Goal: Find specific page/section: Find specific page/section

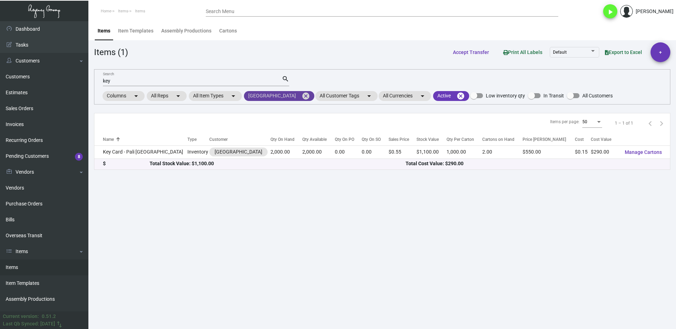
drag, startPoint x: 293, startPoint y: 96, endPoint x: 278, endPoint y: 100, distance: 15.3
click at [301, 96] on mat-icon "cancel" at bounding box center [305, 96] width 8 height 8
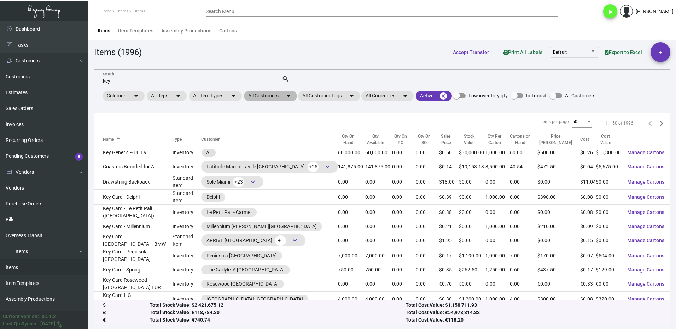
click at [260, 98] on mat-chip "All Customers arrow_drop_down" at bounding box center [270, 96] width 53 height 10
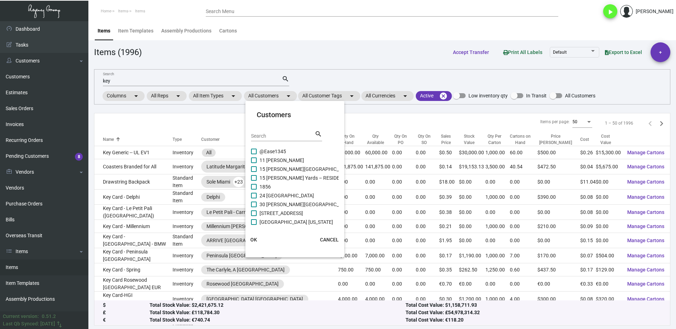
click at [272, 144] on div "Search search" at bounding box center [286, 138] width 71 height 17
click at [252, 137] on input "Search" at bounding box center [283, 137] width 64 height 6
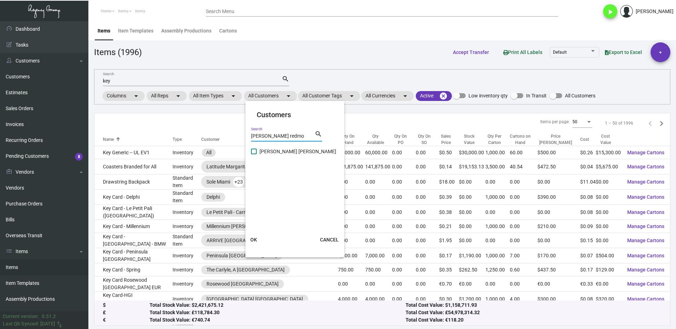
type input "[PERSON_NAME] redmo"
click at [254, 148] on label "[PERSON_NAME] [PERSON_NAME]" at bounding box center [293, 151] width 85 height 8
click at [254, 154] on input "[PERSON_NAME] [PERSON_NAME]" at bounding box center [253, 154] width 0 height 0
checkbox input "true"
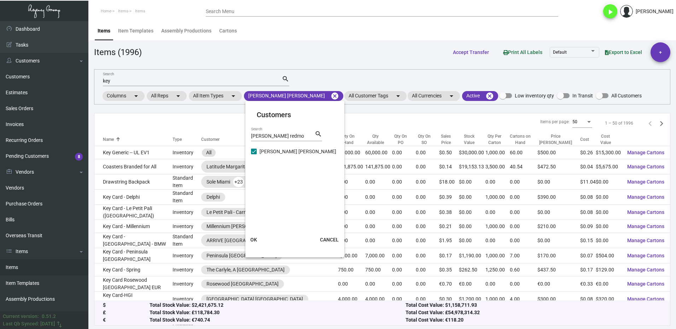
click at [261, 235] on button "OK" at bounding box center [253, 240] width 23 height 13
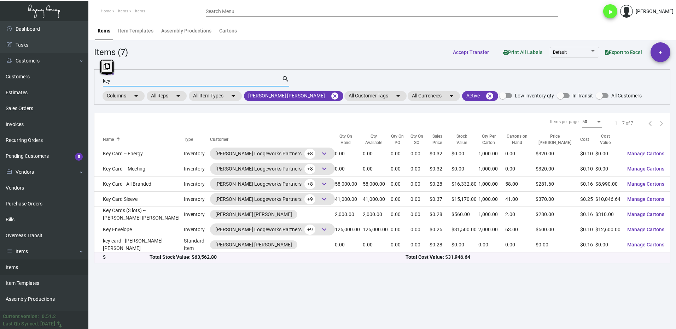
drag, startPoint x: 116, startPoint y: 81, endPoint x: 94, endPoint y: 88, distance: 22.6
click at [94, 85] on div "key Search search Columns arrow_drop_down All Reps arrow_drop_down All Item Typ…" at bounding box center [382, 86] width 576 height 35
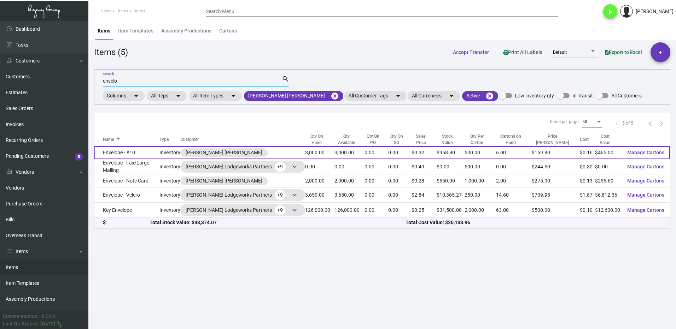
type input "envelo"
click at [149, 154] on td "Envelope - #10" at bounding box center [126, 152] width 65 height 13
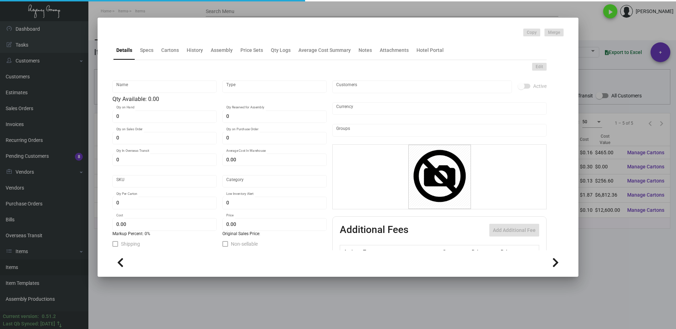
type input "Envelope - #10"
type input "Inventory"
type input "3,000"
type input "$ 0.00"
type input "497"
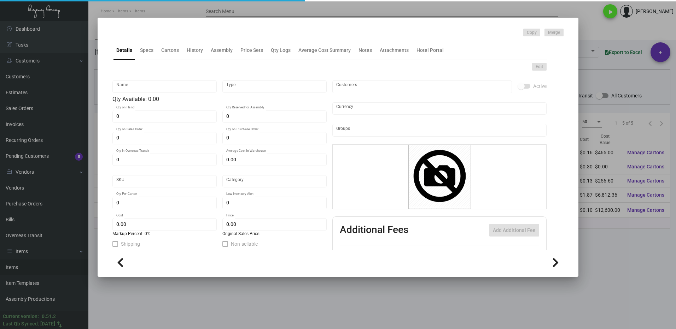
type input "Standard"
type input "500"
type input "$ 0.155"
type input "$ 0.3196"
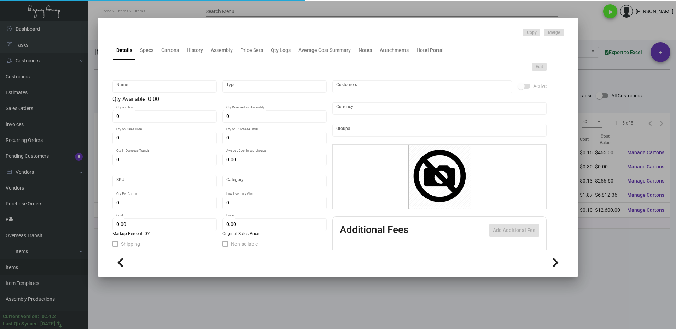
type textarea "#10 Envelopes: size #10 Neenah Classic Crest, Avalanche White, Smooth, 70# (no …"
checkbox input "true"
type input "United States Dollar $"
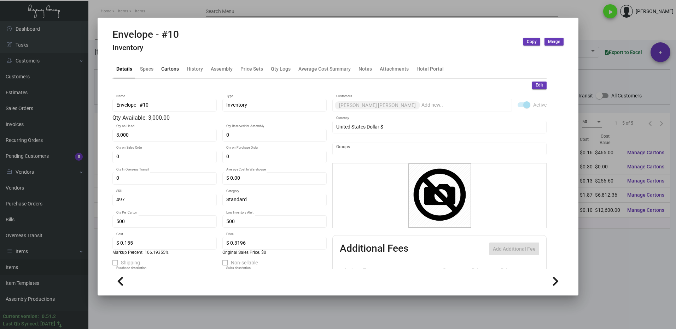
click at [169, 73] on div "Cartons" at bounding box center [169, 68] width 23 height 17
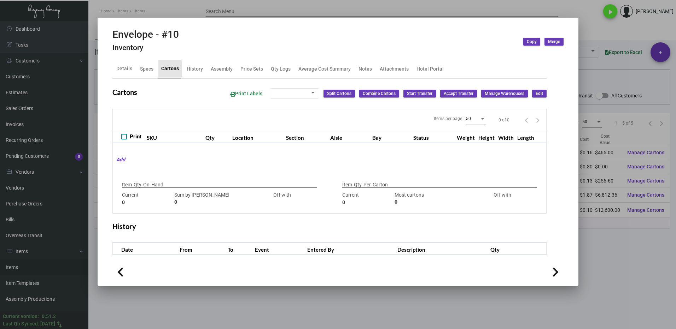
type input "3,000"
type input "3000"
type input "0"
type input "500"
type input "2500"
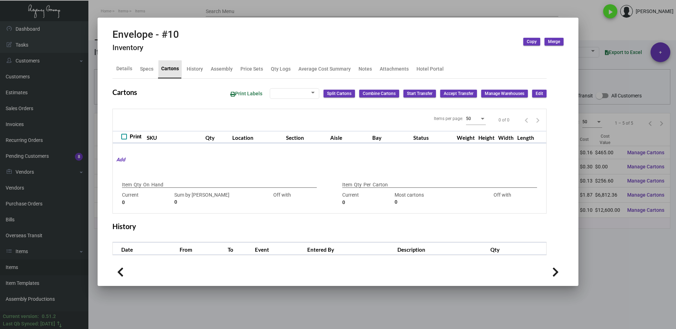
type input "-2000"
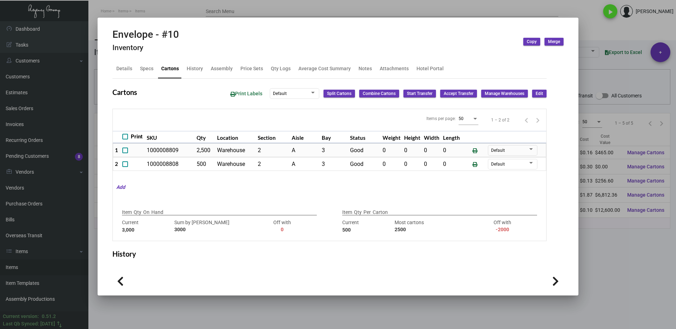
click at [582, 228] on div at bounding box center [338, 164] width 676 height 329
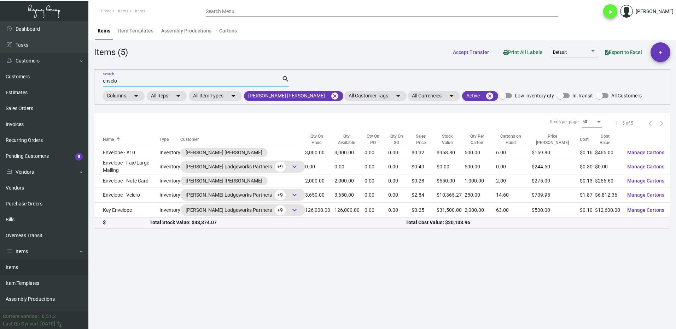
drag, startPoint x: 123, startPoint y: 79, endPoint x: 139, endPoint y: 82, distance: 15.9
click at [124, 78] on input "envelo" at bounding box center [192, 81] width 179 height 6
type input "e"
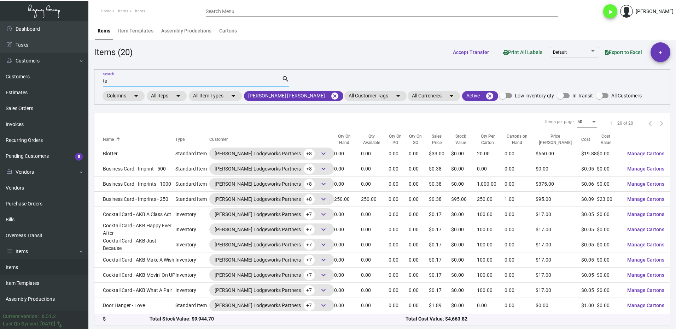
type input "t"
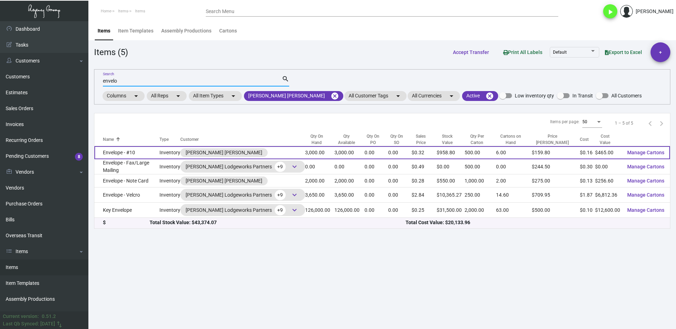
type input "envelo"
click at [156, 152] on td "Envelope - #10" at bounding box center [126, 152] width 65 height 13
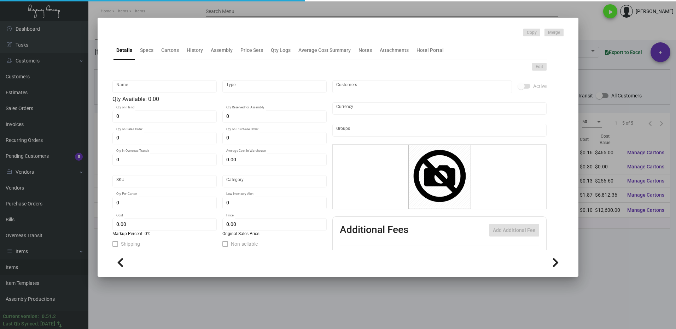
type input "Envelope - #10"
type input "Inventory"
type input "3,000"
type input "$ 0.00"
type input "497"
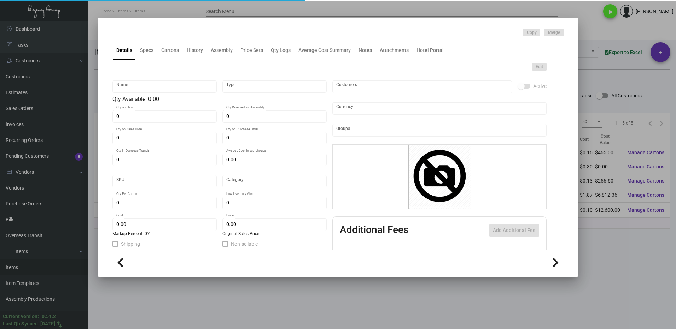
type input "Standard"
type input "500"
type input "$ 0.155"
type input "$ 0.3196"
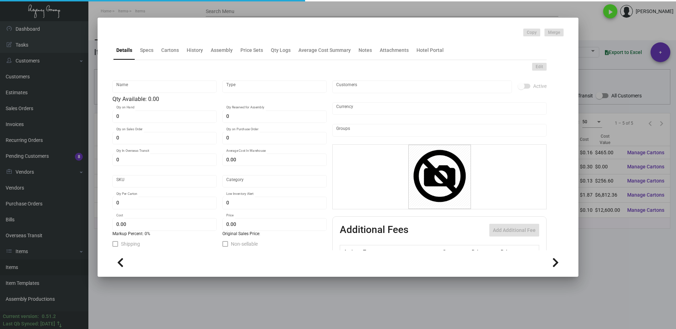
type textarea "#10 Envelopes: size #10 Neenah Classic Crest, Avalanche White, Smooth, 70# (no …"
checkbox input "true"
type input "United States Dollar $"
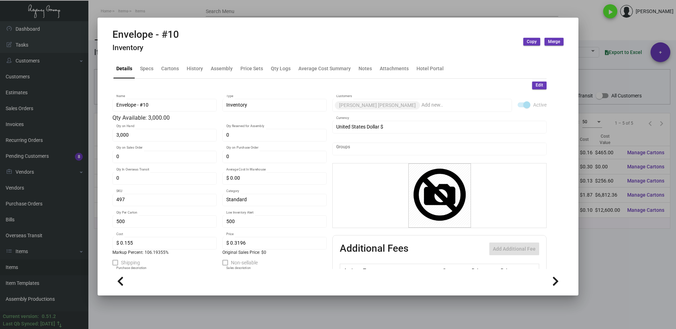
drag, startPoint x: 534, startPoint y: 86, endPoint x: 423, endPoint y: 116, distance: 114.9
click at [535, 85] on span "Edit" at bounding box center [538, 85] width 7 height 6
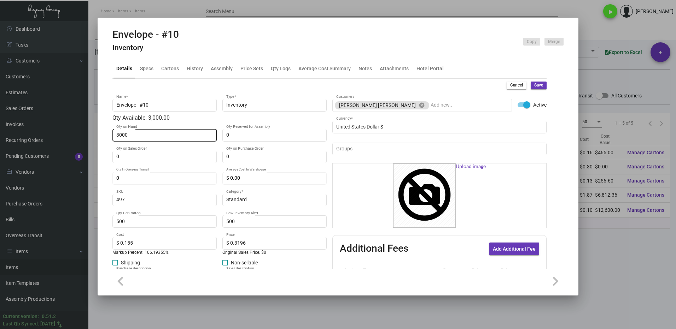
click at [158, 136] on input "3000" at bounding box center [164, 135] width 97 height 6
type input "2,500"
click at [534, 88] on span "Save" at bounding box center [538, 85] width 9 height 6
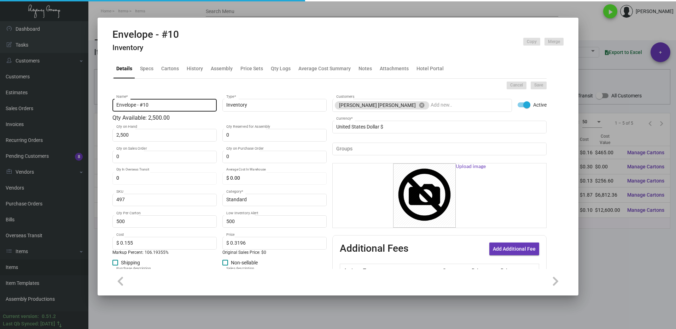
type input "0"
type input "$ 0.00"
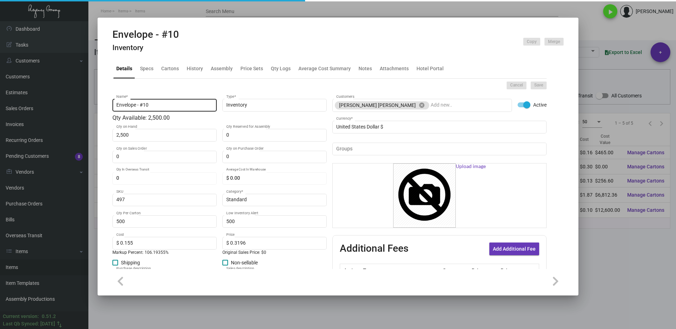
checkbox input "false"
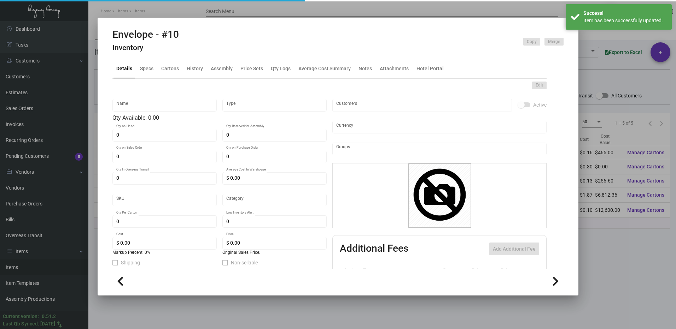
type input "Envelope - #10"
type input "Inventory"
type input "2,500"
type input "497"
type input "Standard"
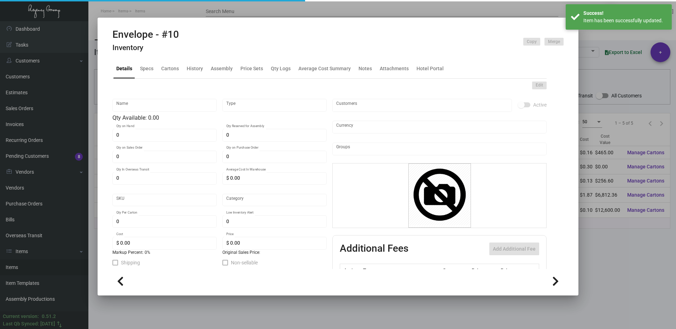
type input "500"
type input "$ 0.155"
type input "$ 0.3196"
type textarea "#10 Envelopes: size #10 Neenah Classic Crest, Avalanche White, Smooth, 70# (no …"
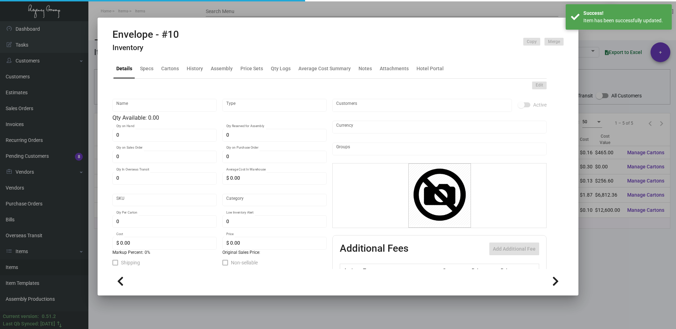
type textarea "#10 Envelopes: size #10 Neenah Classic Crest, Avalanche White, Smooth, 70# (no …"
checkbox input "true"
type input "United States Dollar $"
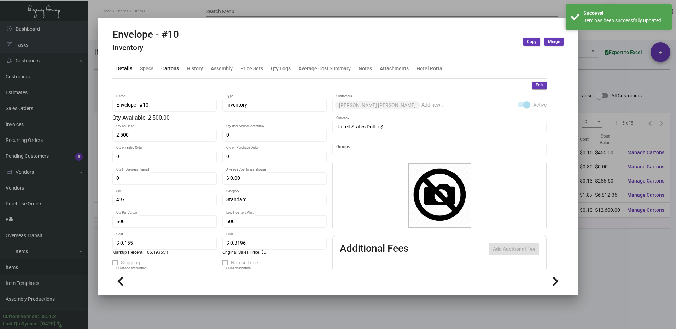
click at [171, 73] on div "Cartons" at bounding box center [169, 68] width 23 height 17
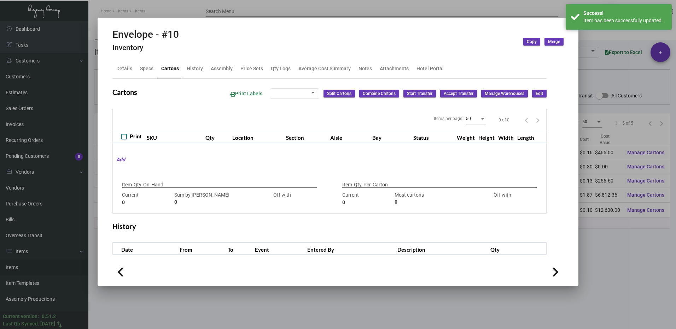
type input "2,500"
type input "3000"
type input "-500"
type input "500"
type input "2500"
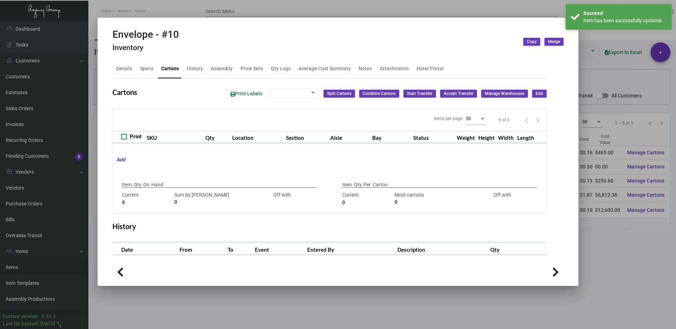
type input "-2000"
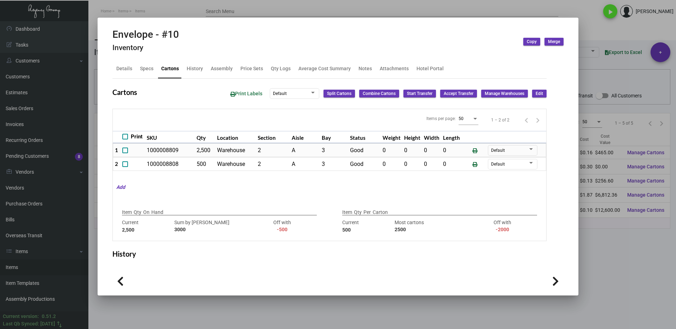
click at [619, 265] on div at bounding box center [338, 164] width 676 height 329
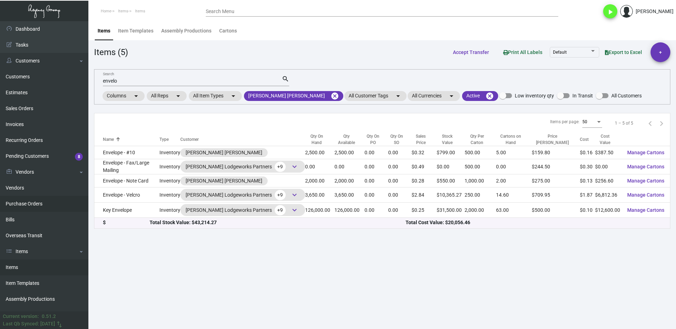
click at [28, 205] on link "Purchase Orders" at bounding box center [44, 204] width 88 height 16
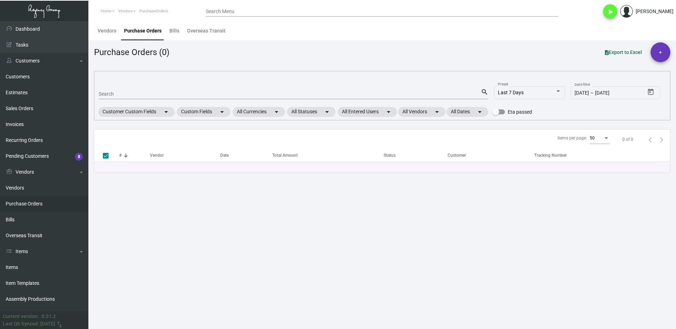
click at [122, 95] on input "Search" at bounding box center [290, 95] width 382 height 6
type input "1076"
checkbox input "false"
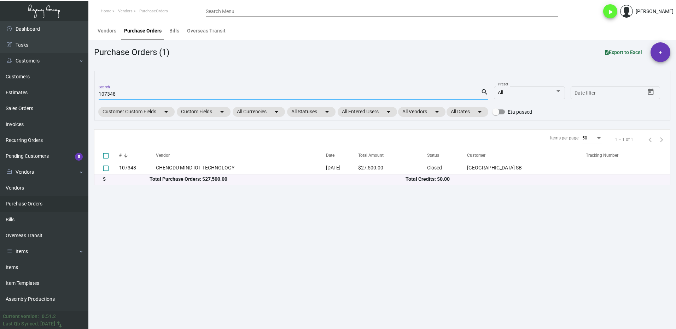
type input "107348"
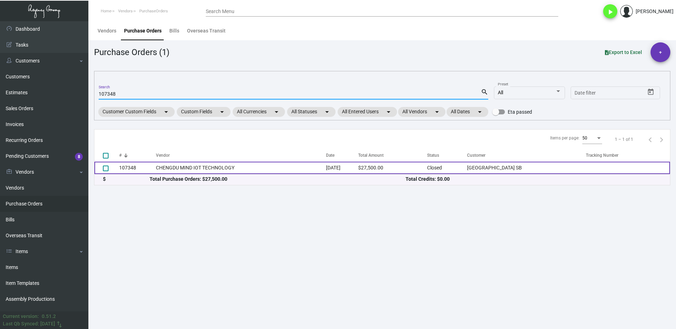
click at [146, 168] on td "107348" at bounding box center [137, 168] width 37 height 12
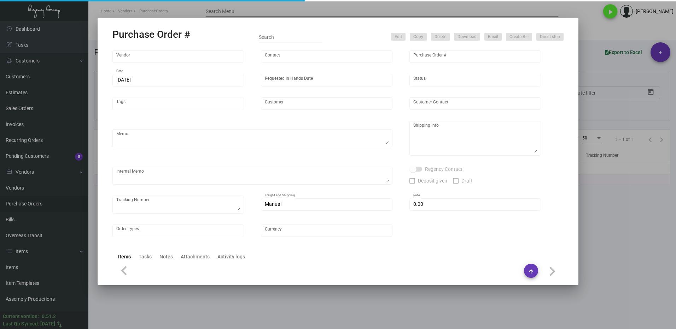
type input "CHENGDU MIND IOT TECHNOLOGY"
type input "[PERSON_NAME]"
type input "107348"
type input "[DATE]"
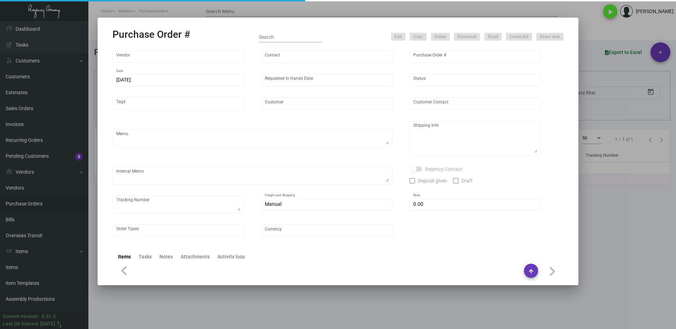
type input "[GEOGRAPHIC_DATA] SB"
type textarea "Please ship by boat to our NJ warehouse."
type textarea "Regency Group NJ - [PERSON_NAME] [STREET_ADDRESS]"
checkbox input "true"
type input "$ 0.00"
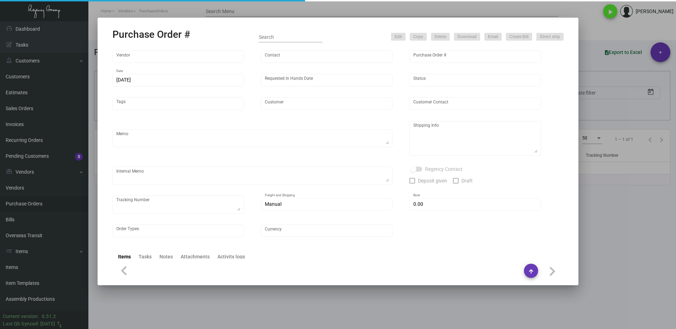
type input "United States Dollar $"
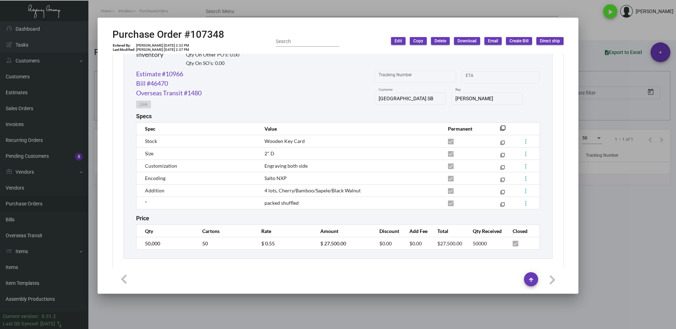
scroll to position [368, 0]
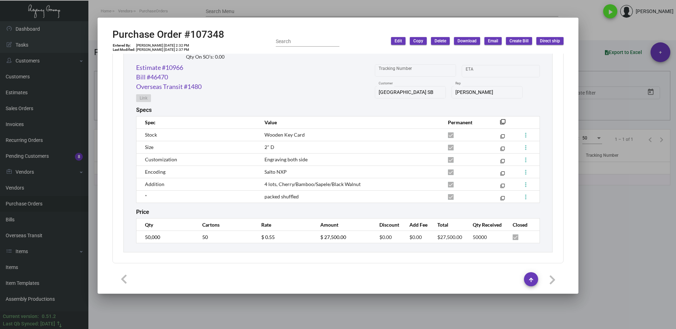
click at [614, 254] on div at bounding box center [338, 164] width 676 height 329
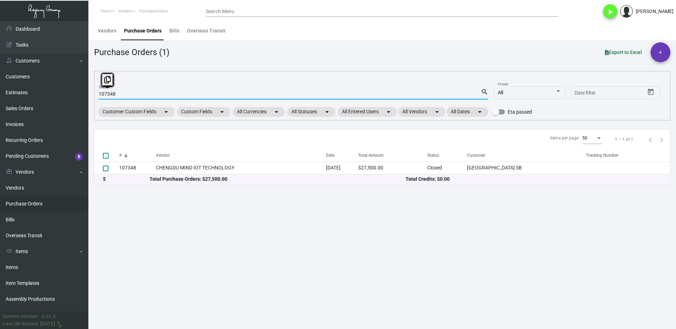
drag, startPoint x: 125, startPoint y: 95, endPoint x: 95, endPoint y: 99, distance: 31.1
click at [95, 99] on div "107348 Search search All Preset Start date – Date filter Customer Custom Fields…" at bounding box center [382, 95] width 576 height 49
type input "106404"
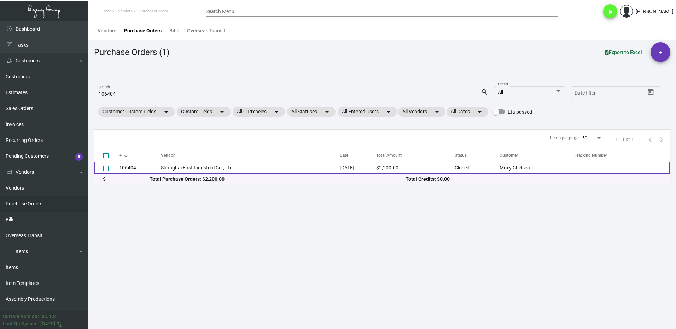
click at [148, 170] on td "106404" at bounding box center [140, 168] width 42 height 12
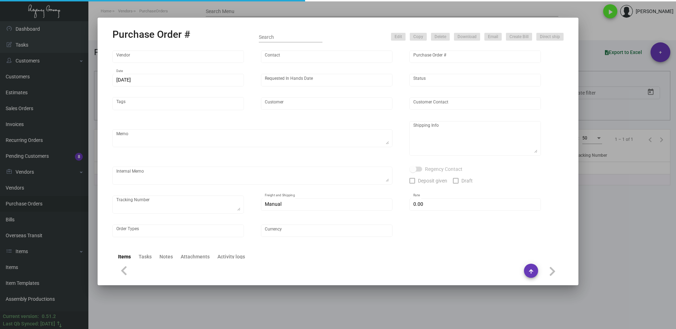
type input "Shanghai East Industrial Co., Ltd,"
type input "[PERSON_NAME]"
type input "106404"
type input "[DATE]"
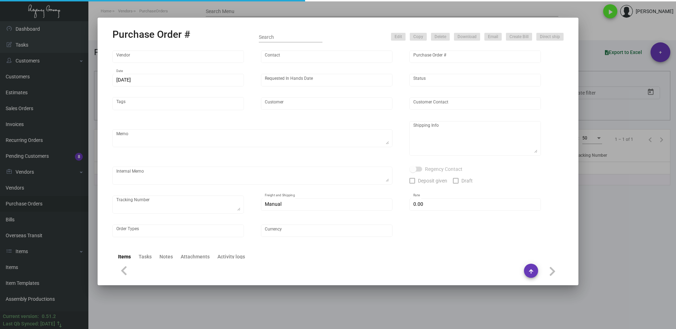
type input "Moxy Chelsea"
type textarea "Please ship by boat to our NJ warehouse."
type textarea "Regency Group NJ - [PERSON_NAME] [STREET_ADDRESS]"
checkbox input "true"
type input "$ 0.00"
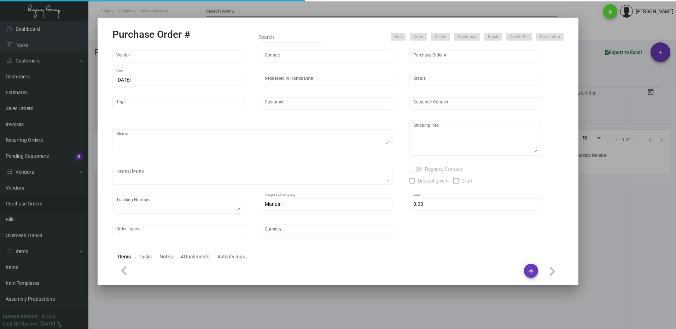
type input "United States Dollar $"
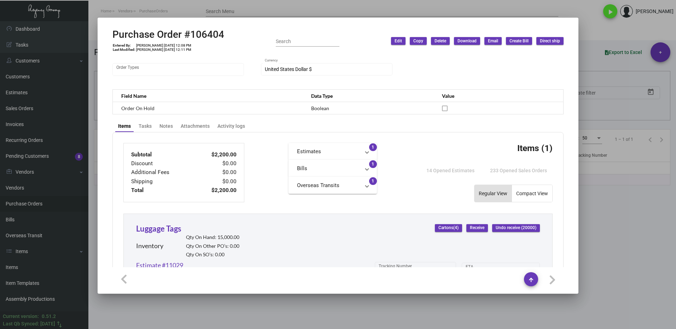
scroll to position [169, 0]
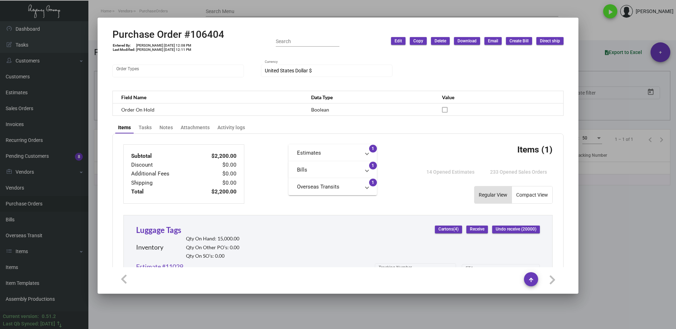
drag, startPoint x: 637, startPoint y: 246, endPoint x: 402, endPoint y: 244, distance: 234.3
click at [633, 246] on div at bounding box center [338, 164] width 676 height 329
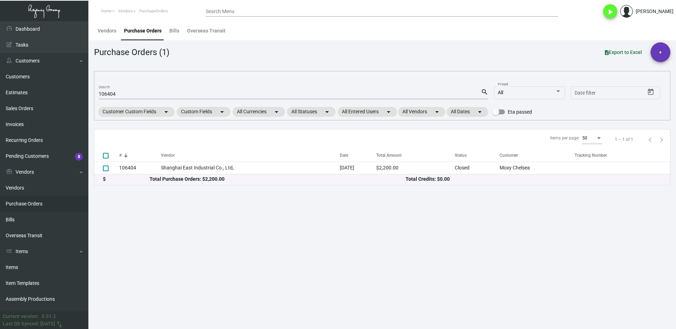
drag, startPoint x: 16, startPoint y: 269, endPoint x: 121, endPoint y: 196, distance: 127.8
click at [16, 268] on link "Items" at bounding box center [44, 268] width 88 height 16
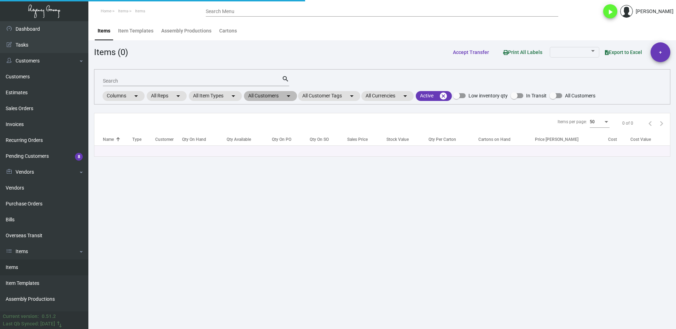
click at [263, 98] on mat-chip "All Customers arrow_drop_down" at bounding box center [270, 96] width 53 height 10
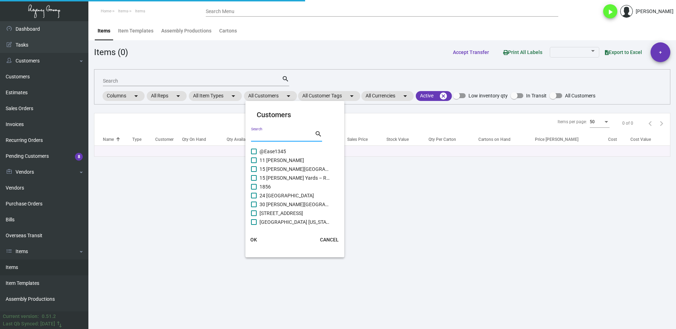
click at [275, 135] on input "Search" at bounding box center [283, 137] width 64 height 6
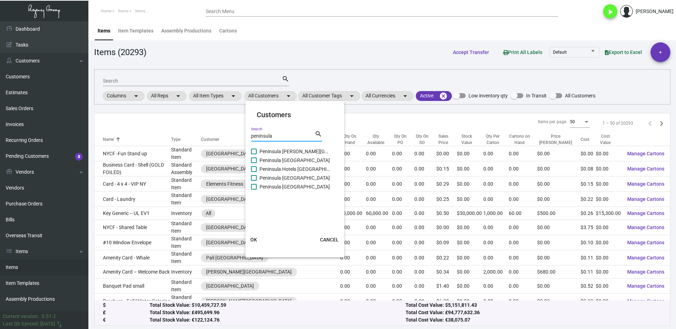
type input "peninsula"
click at [258, 185] on label "Peninsula [GEOGRAPHIC_DATA]" at bounding box center [290, 187] width 79 height 8
click at [254, 190] on input "Peninsula [GEOGRAPHIC_DATA]" at bounding box center [253, 190] width 0 height 0
checkbox input "true"
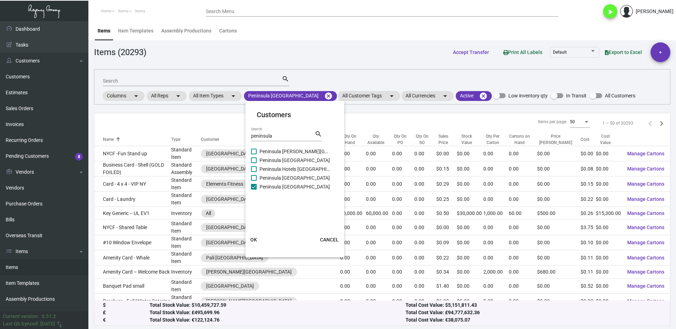
click at [257, 240] on button "OK" at bounding box center [253, 240] width 23 height 13
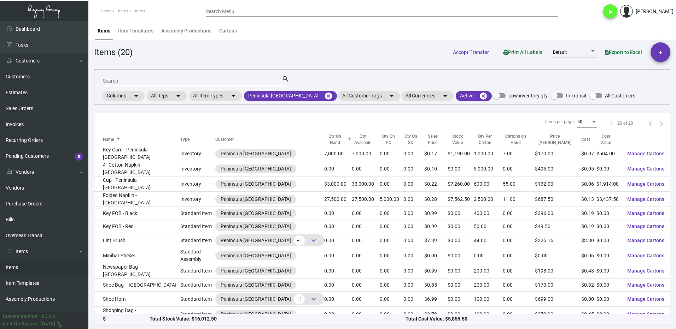
click at [324, 143] on th "Qty On Hand" at bounding box center [338, 139] width 28 height 13
click at [324, 142] on div "Qty On Hand" at bounding box center [338, 139] width 28 height 13
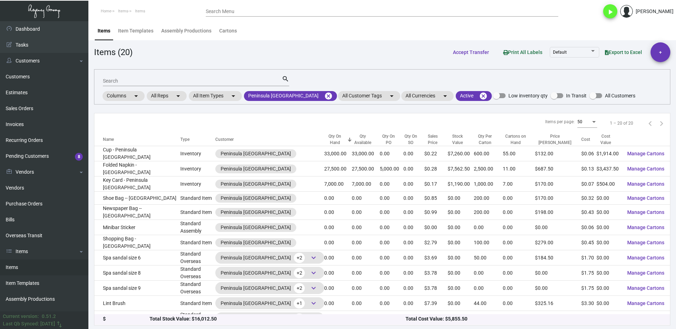
click at [324, 142] on div "Qty On Hand" at bounding box center [338, 139] width 28 height 13
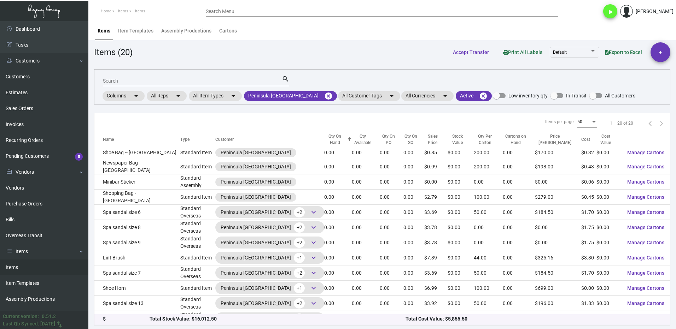
click at [324, 142] on div "Qty On Hand" at bounding box center [338, 139] width 28 height 13
